Goal: Task Accomplishment & Management: Manage account settings

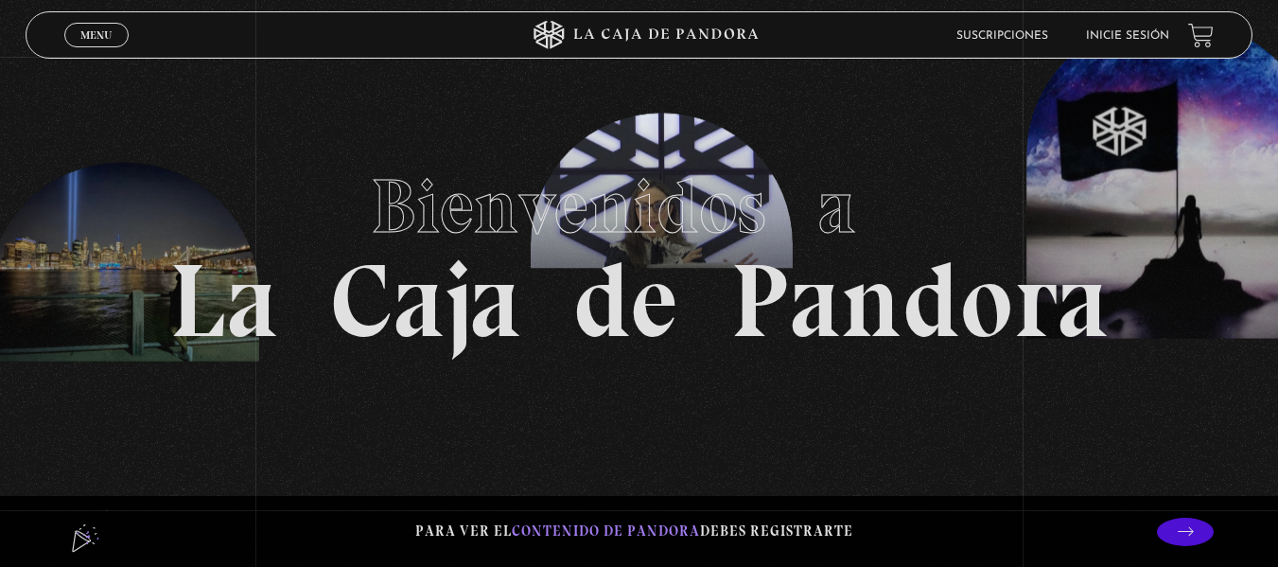
scroll to position [38, 0]
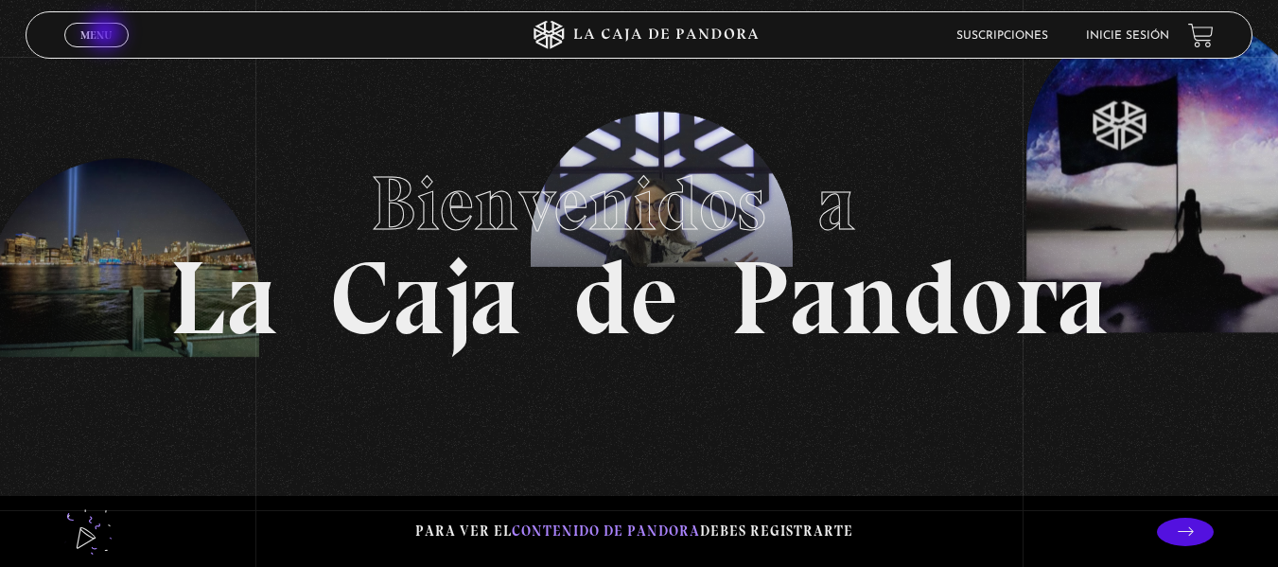
click at [107, 34] on span "Menu" at bounding box center [95, 34] width 31 height 11
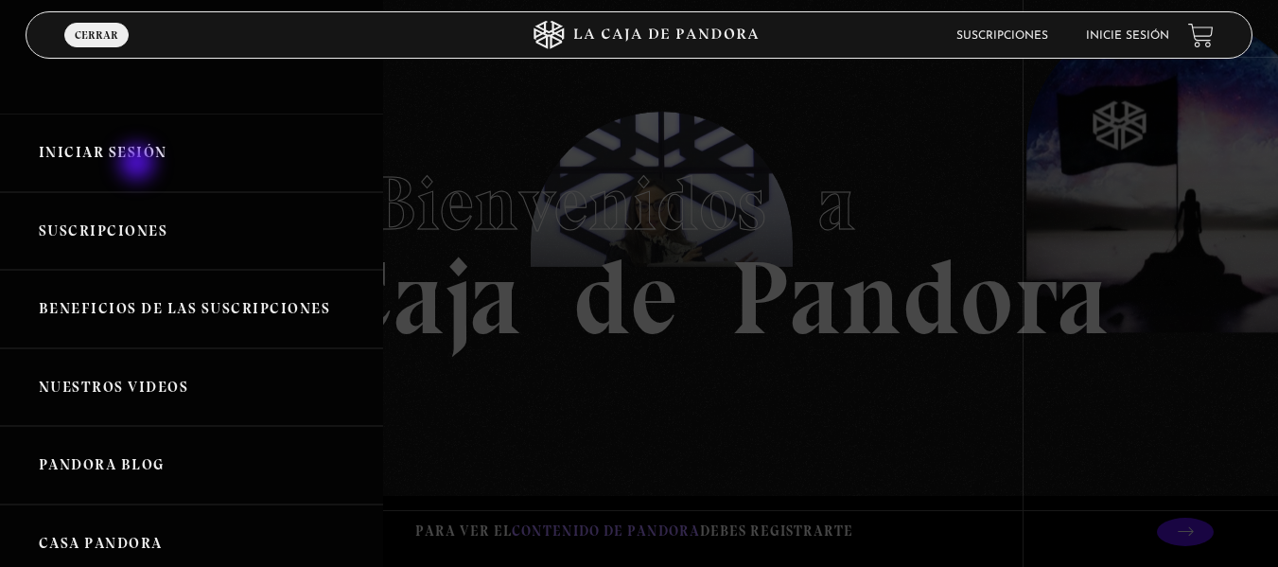
click at [139, 165] on link "Iniciar Sesión" at bounding box center [191, 153] width 383 height 79
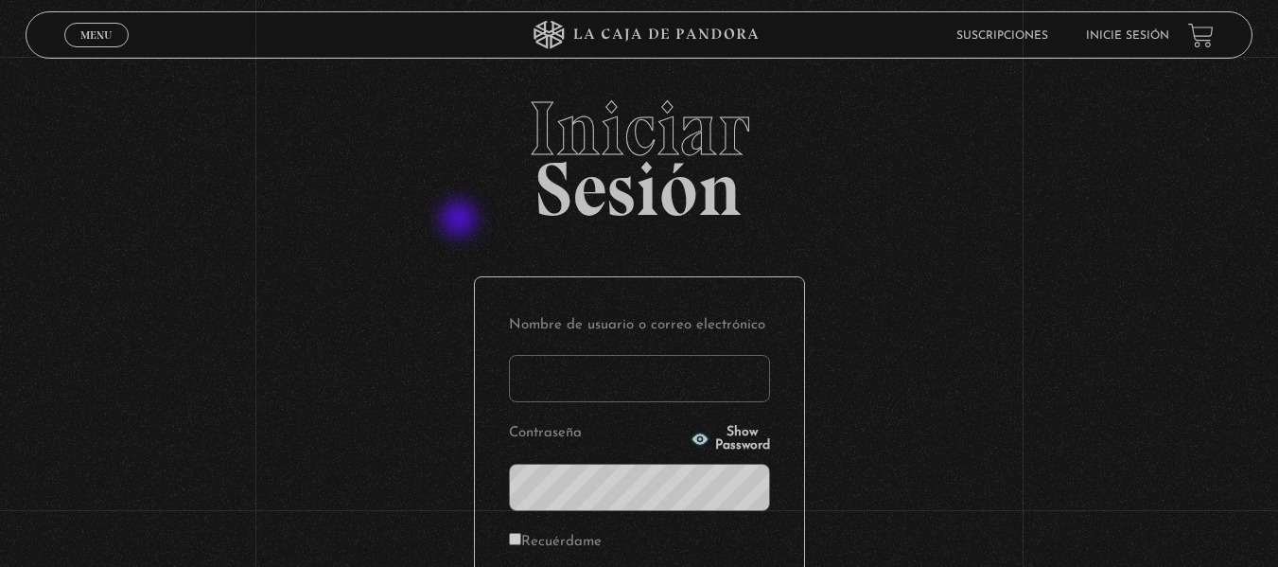
type input "[EMAIL_ADDRESS][DOMAIN_NAME]"
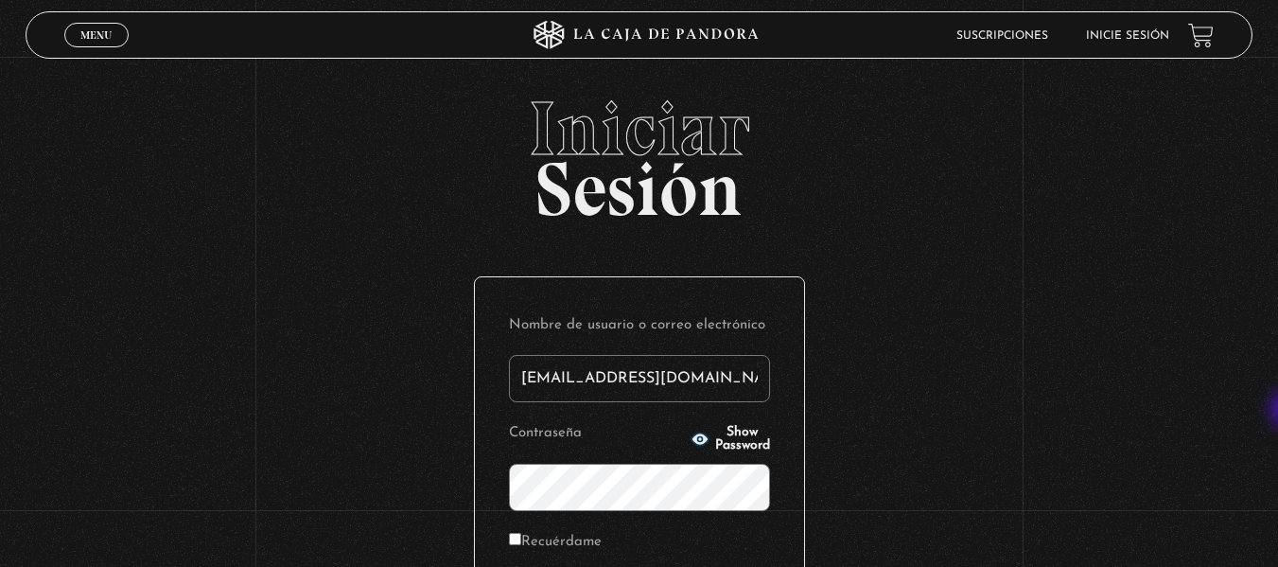
scroll to position [258, 0]
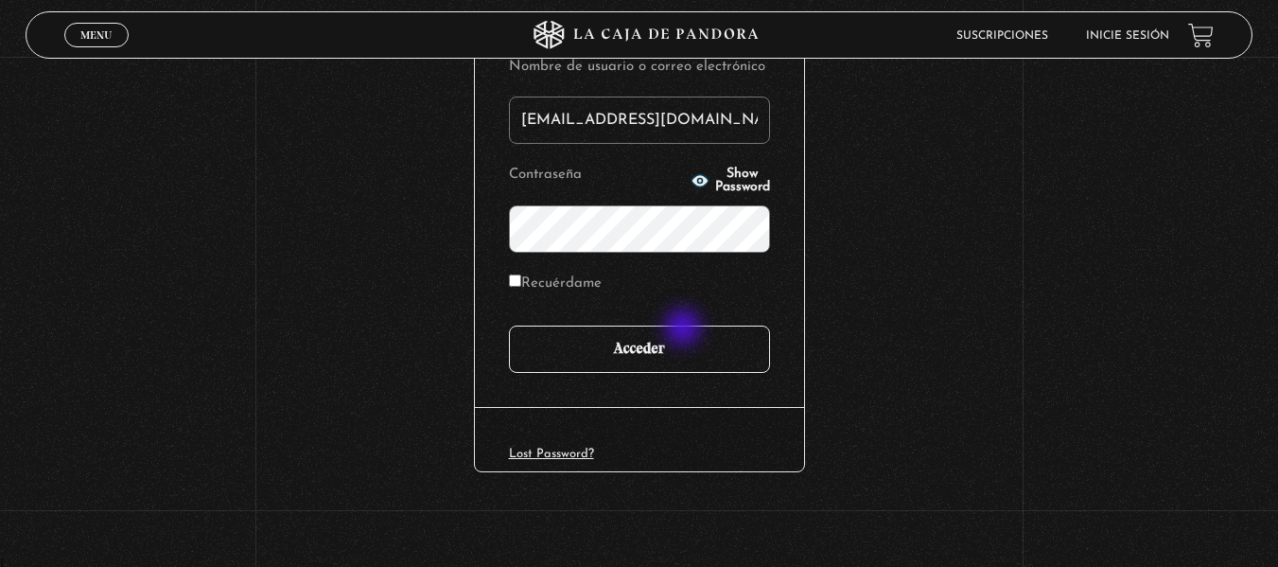
click at [685, 329] on input "Acceder" at bounding box center [639, 349] width 261 height 47
